Goal: Information Seeking & Learning: Learn about a topic

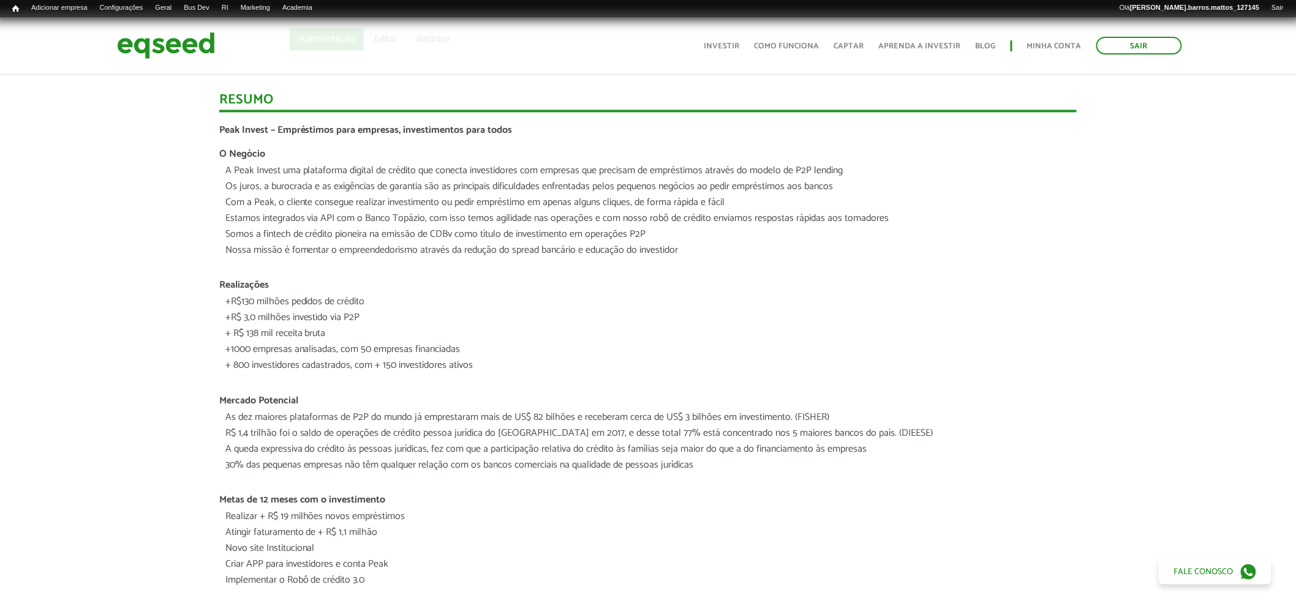
scroll to position [943, 0]
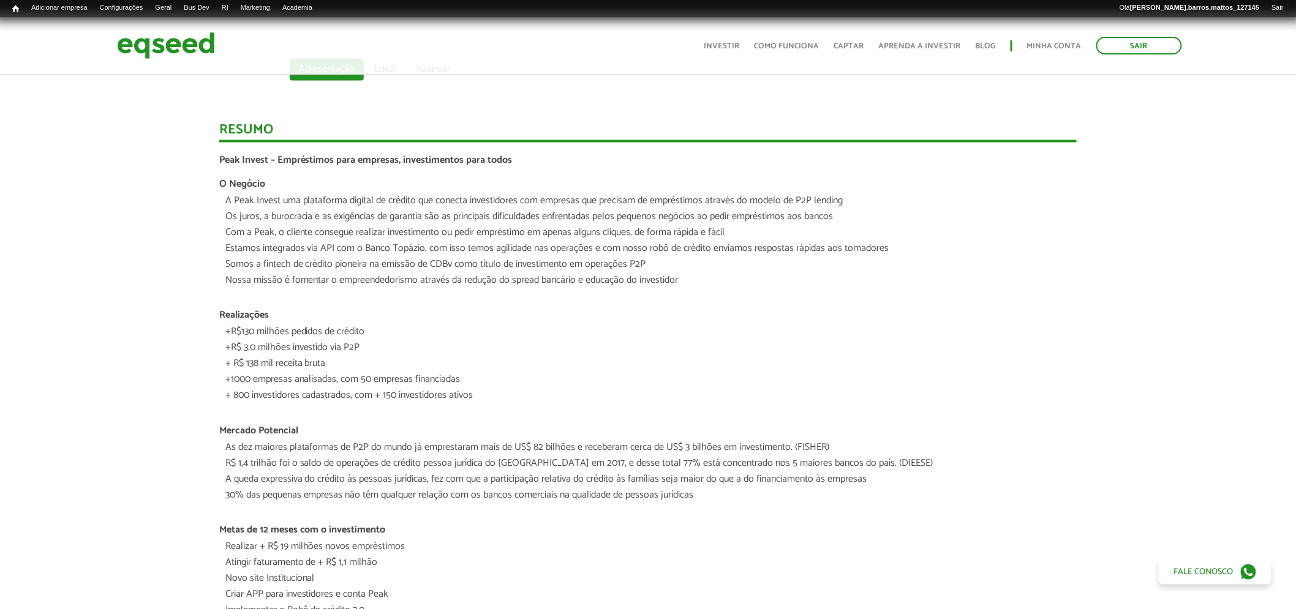
drag, startPoint x: 1303, startPoint y: 65, endPoint x: 1260, endPoint y: 273, distance: 212.0
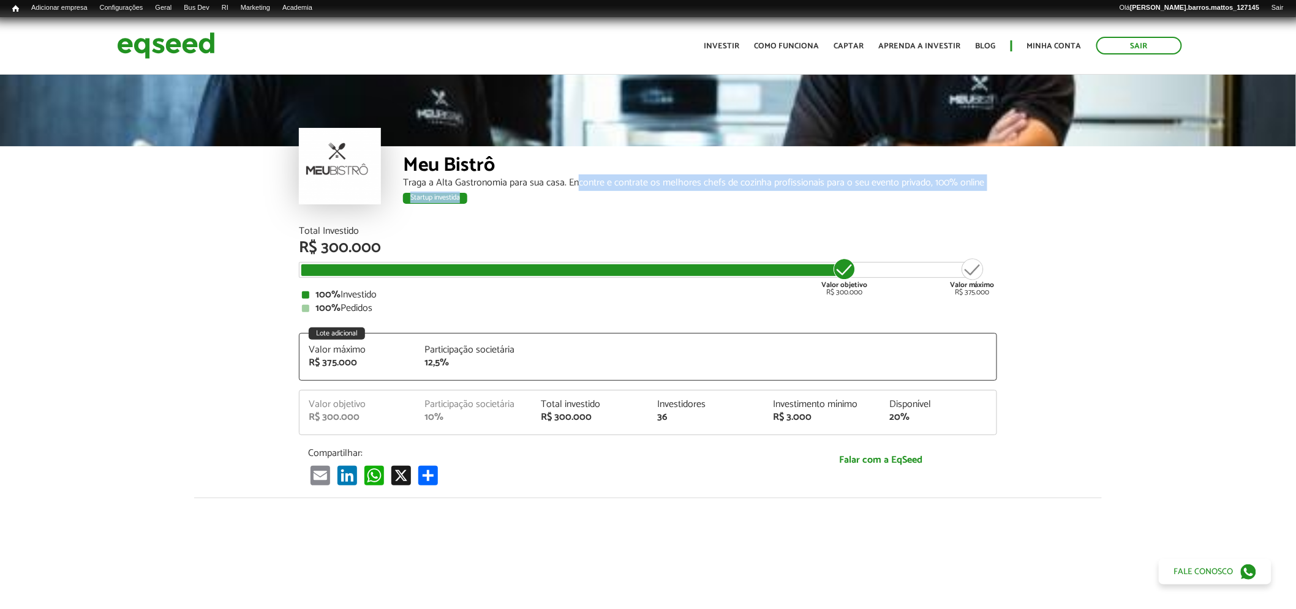
drag, startPoint x: 579, startPoint y: 186, endPoint x: 941, endPoint y: 198, distance: 362.1
click at [941, 198] on div "Meu Bistrô Traga a Alta Gastronomia para sua casa. Encontre e contrate os melho…" at bounding box center [700, 186] width 594 height 80
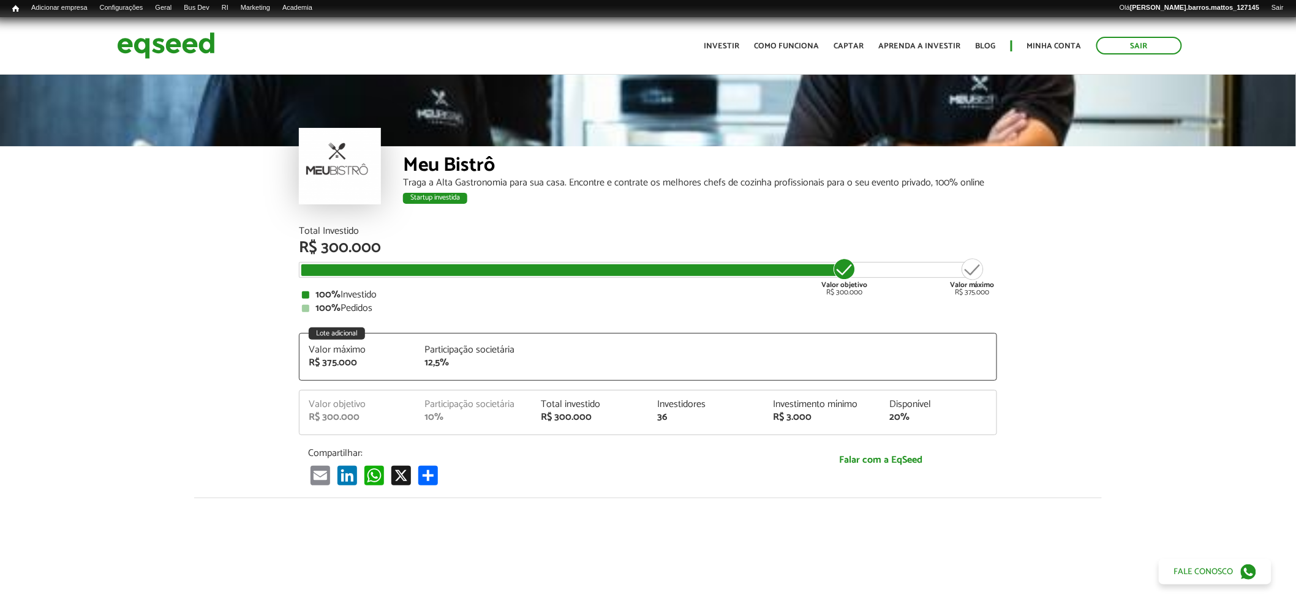
click at [940, 222] on div "Meu Bistrô Traga a Alta Gastronomia para sua casa. Encontre e contrate os melho…" at bounding box center [700, 186] width 594 height 80
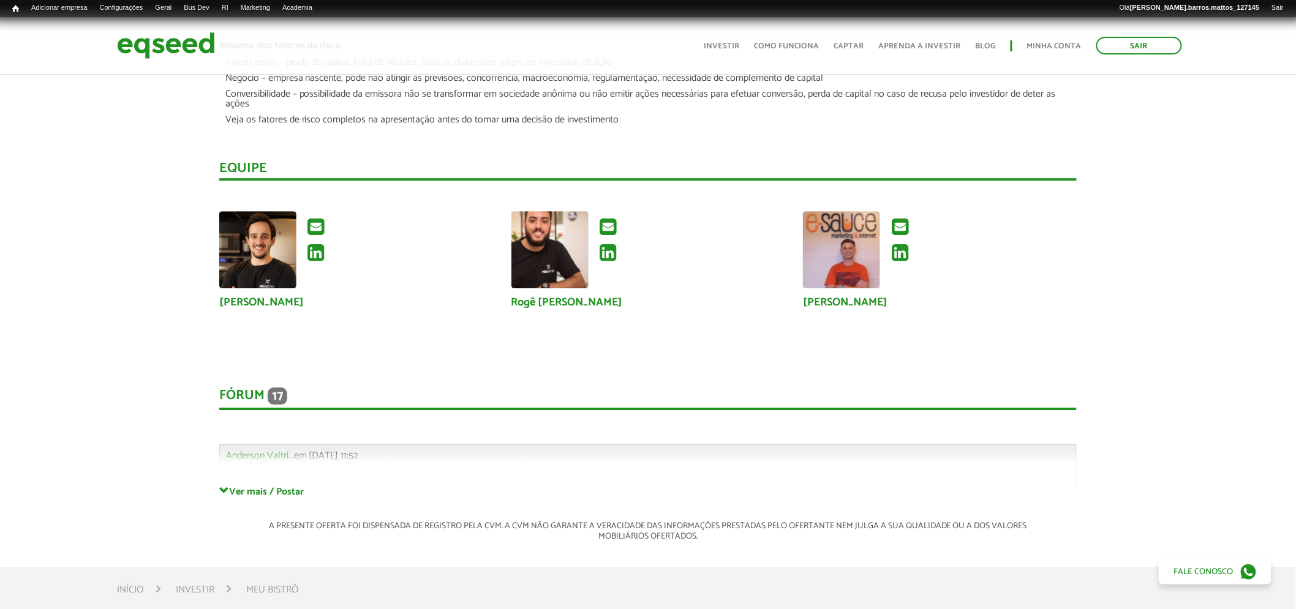
scroll to position [1453, 0]
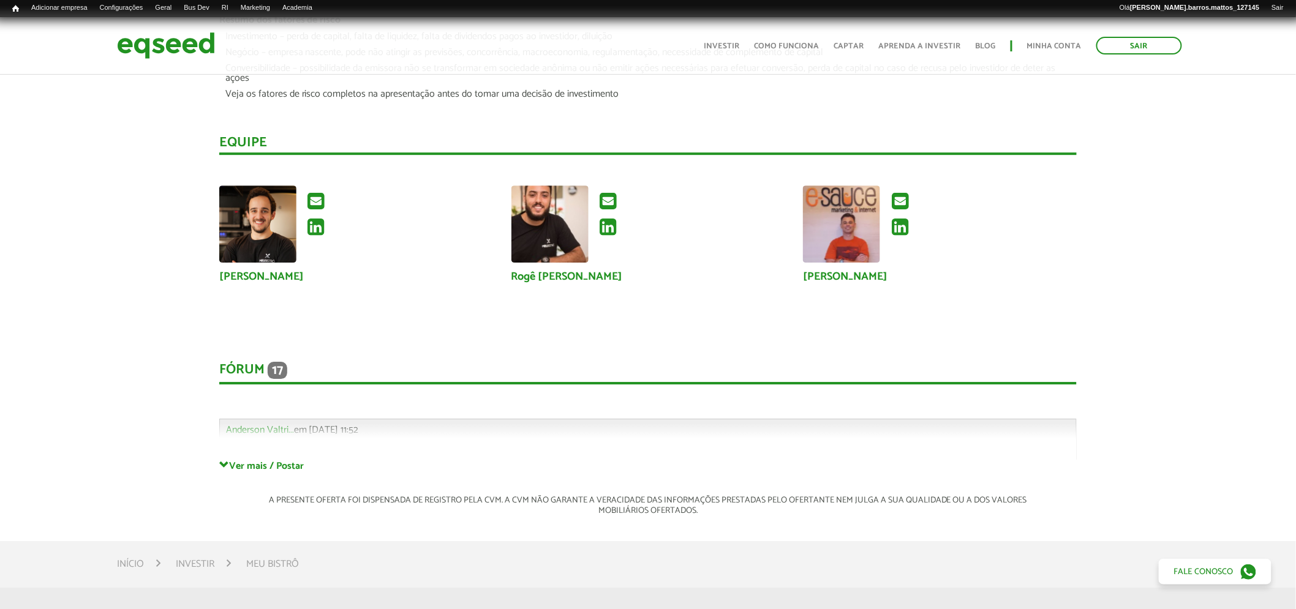
drag, startPoint x: 212, startPoint y: 282, endPoint x: 296, endPoint y: 285, distance: 84.0
click at [296, 282] on div "André Apollaro" at bounding box center [356, 234] width 292 height 97
copy link "André Apollaro"
